Goal: Transaction & Acquisition: Obtain resource

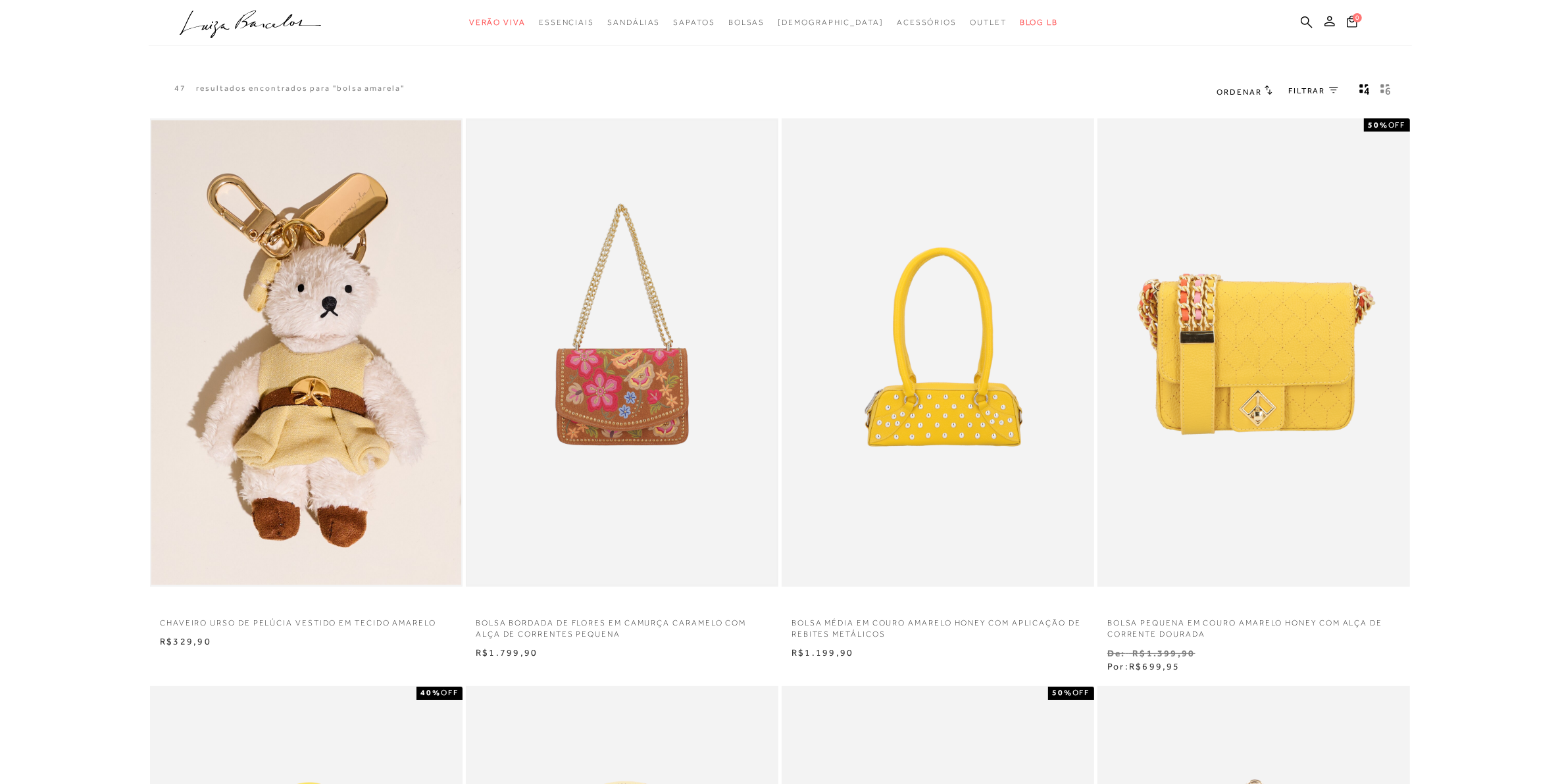
click at [631, 386] on img at bounding box center [622, 353] width 310 height 465
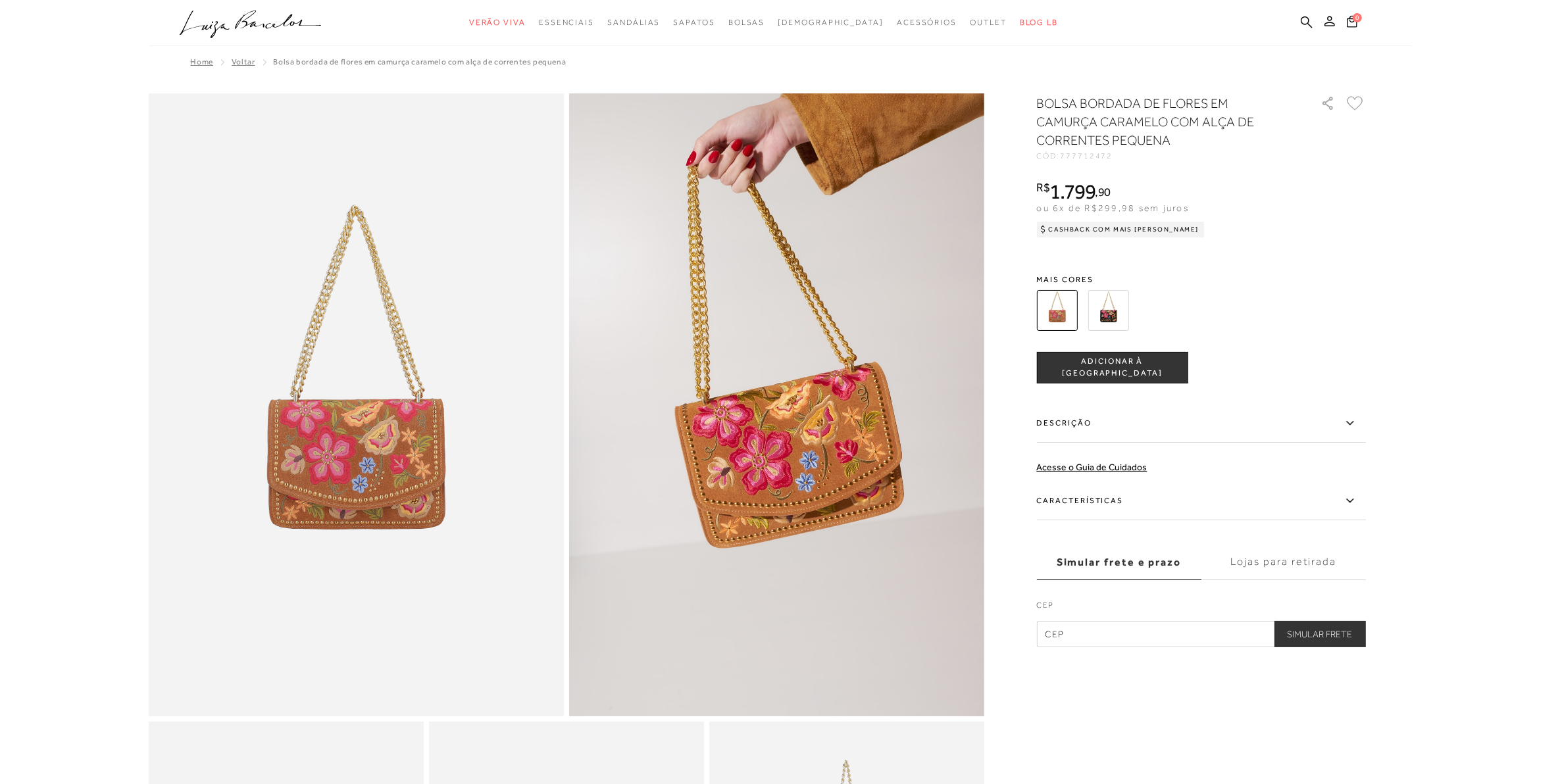
click at [1091, 311] on img at bounding box center [1109, 311] width 41 height 41
click at [1105, 310] on img at bounding box center [1109, 311] width 41 height 41
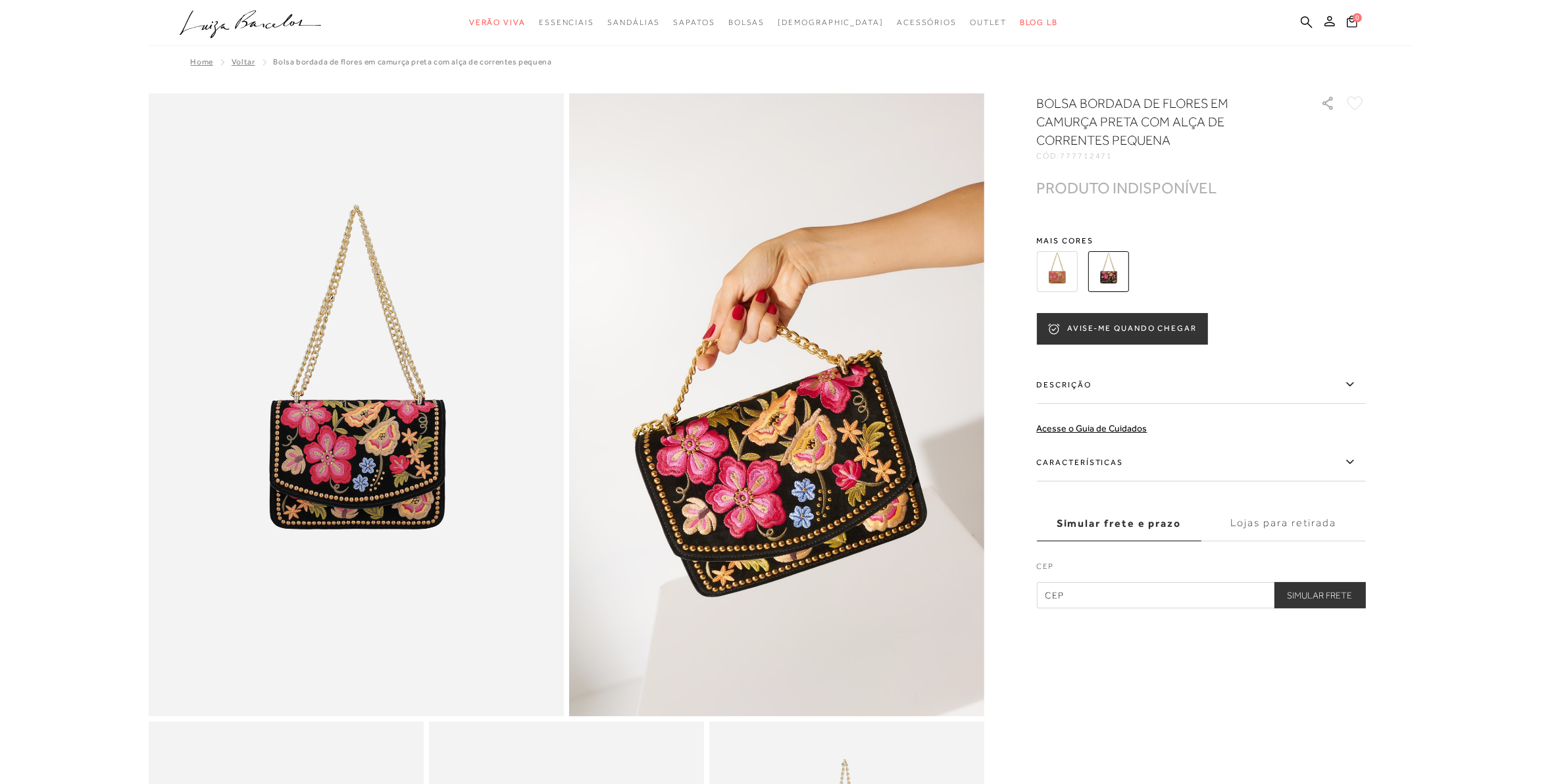
click at [1112, 329] on button "AVISE-ME QUANDO CHEGAR" at bounding box center [1122, 329] width 171 height 32
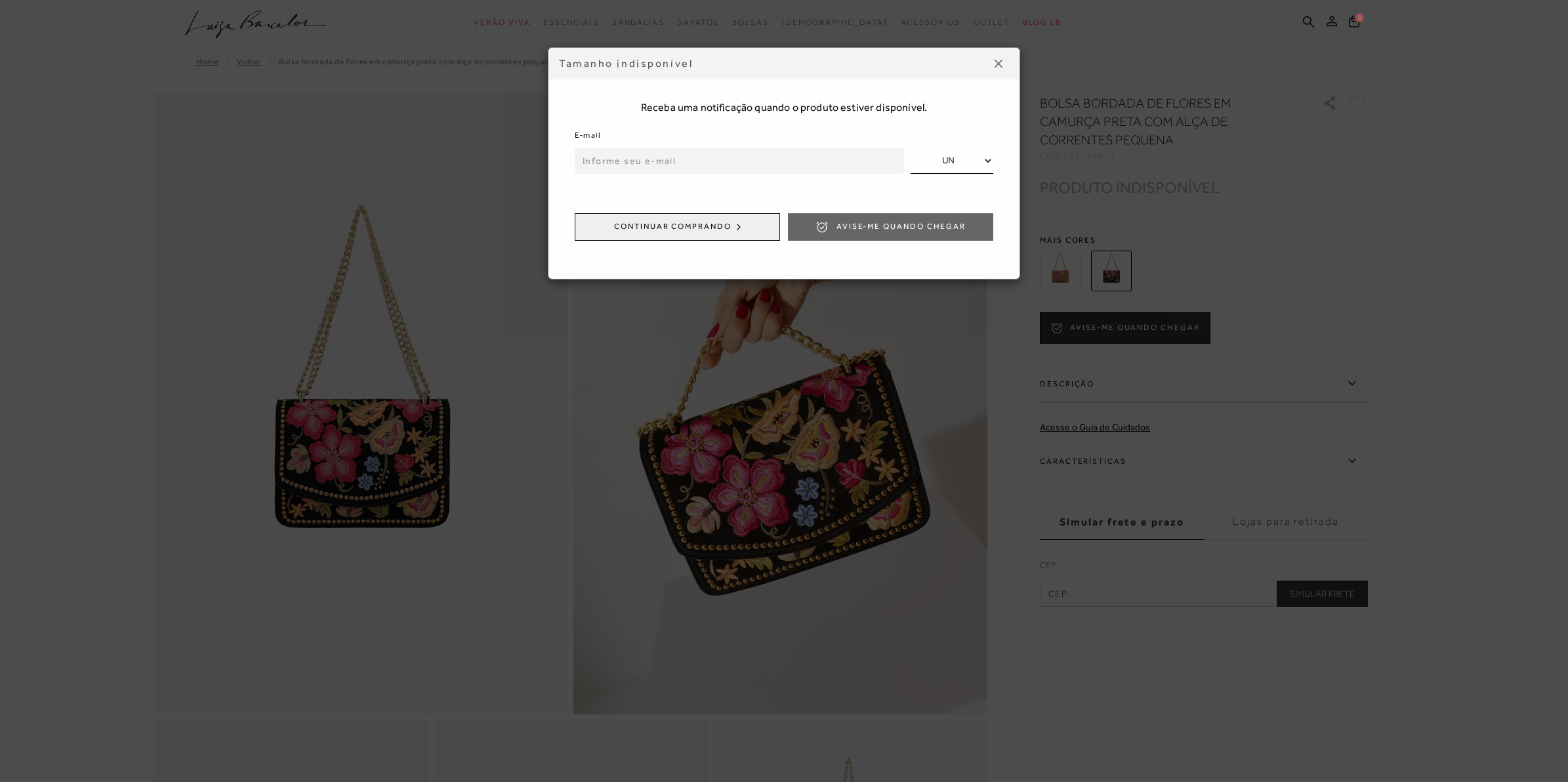
click at [748, 162] on input "email" at bounding box center [739, 161] width 329 height 26
type input "[EMAIL_ADDRESS][DOMAIN_NAME]"
click at [881, 228] on span "Avise-me quando chegar" at bounding box center [901, 226] width 129 height 11
